Goal: Download file/media

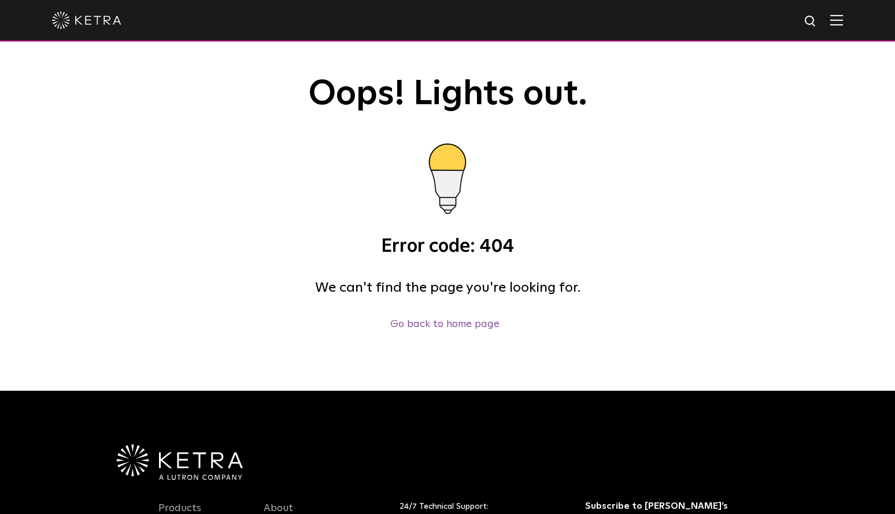
click at [464, 330] on p "Go back to home page" at bounding box center [445, 324] width 573 height 17
click at [449, 327] on link "Go back to home page" at bounding box center [444, 324] width 109 height 10
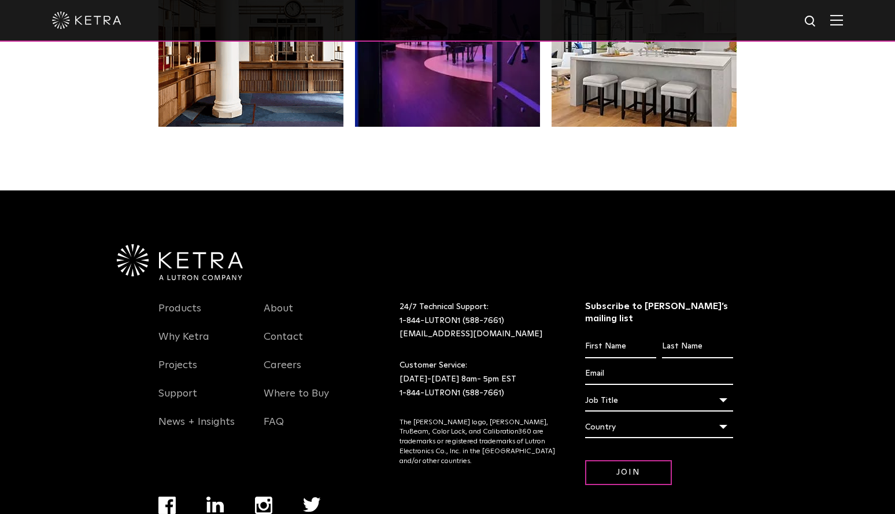
scroll to position [2427, 0]
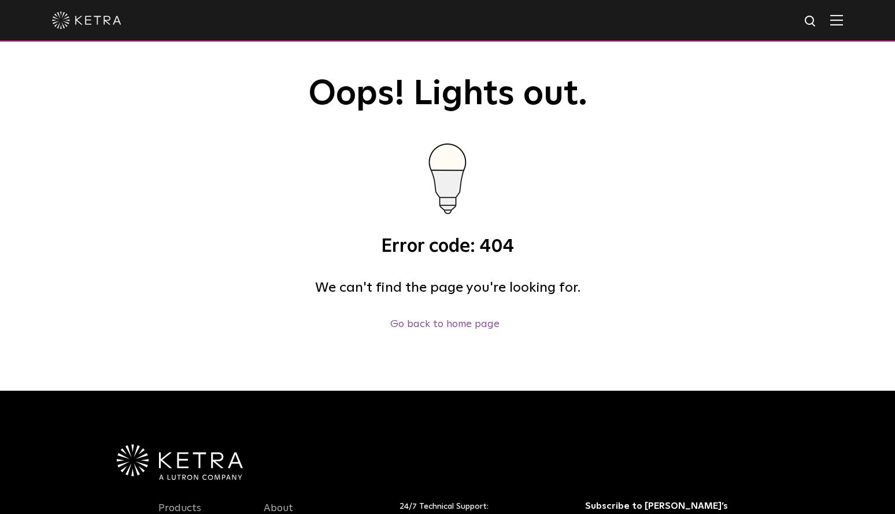
scroll to position [1, 0]
